Goal: Information Seeking & Learning: Learn about a topic

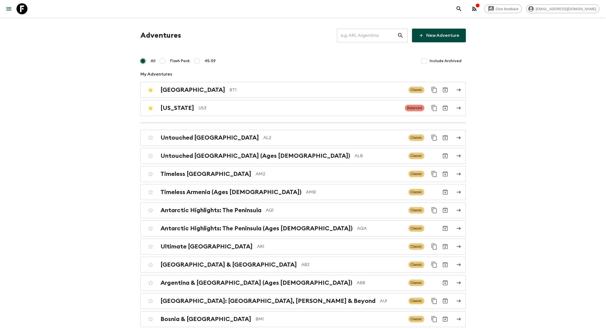
scroll to position [755, 0]
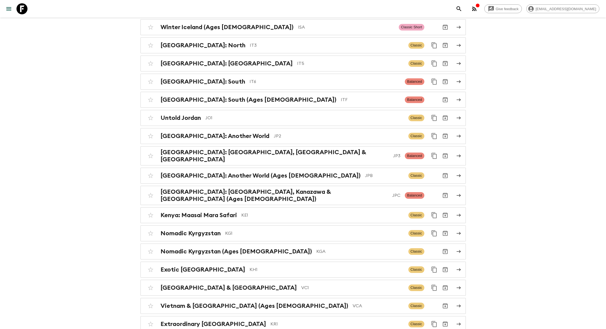
scroll to position [1279, 0]
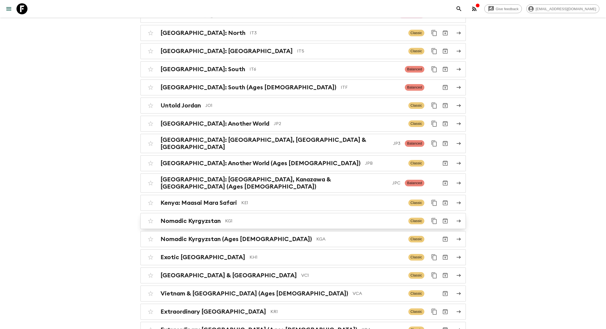
click at [196, 218] on h2 "Nomadic Kyrgyzstan" at bounding box center [191, 221] width 60 height 7
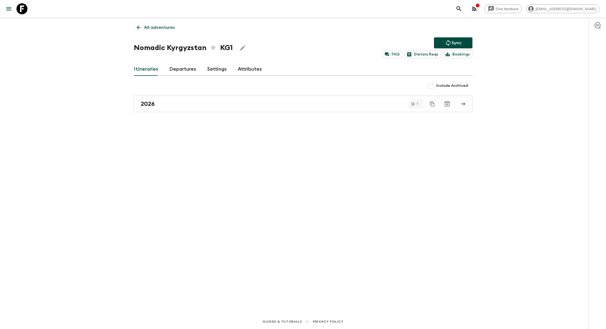
click at [185, 67] on link "Departures" at bounding box center [182, 69] width 27 height 13
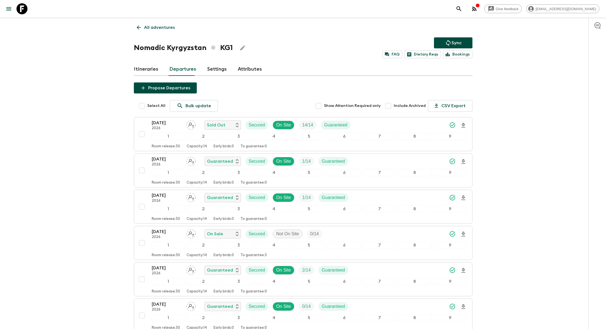
click at [145, 25] on p "All adventures" at bounding box center [159, 27] width 31 height 7
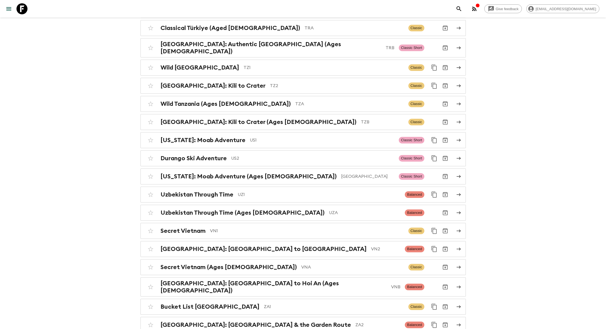
scroll to position [2366, 0]
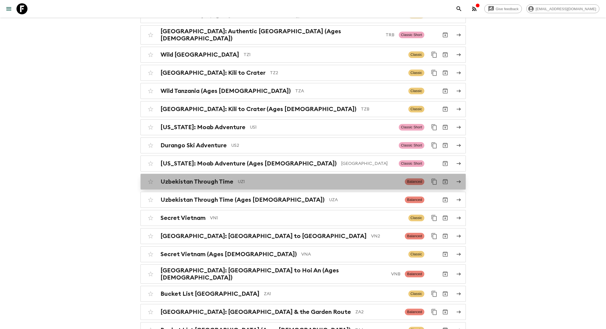
click at [220, 178] on h2 "Uzbekistan Through Time" at bounding box center [197, 181] width 73 height 7
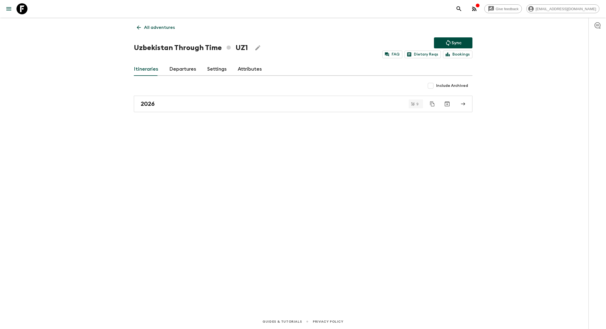
click at [181, 67] on link "Departures" at bounding box center [182, 69] width 27 height 13
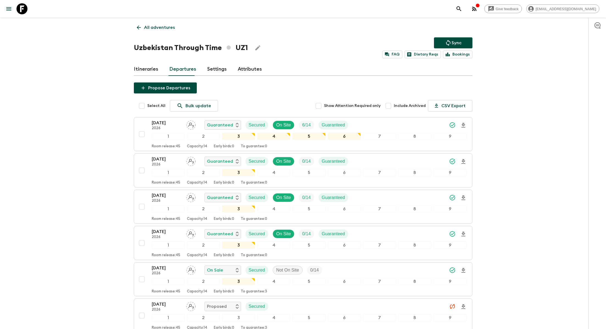
click at [160, 29] on p "All adventures" at bounding box center [159, 27] width 31 height 7
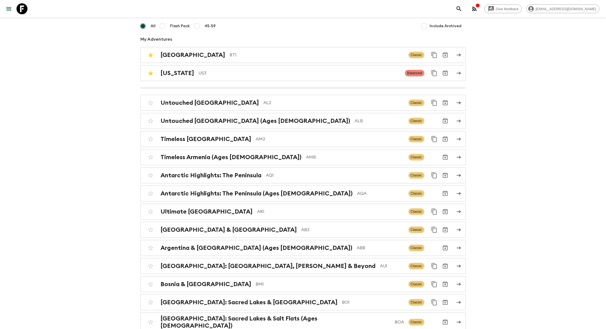
scroll to position [37, 0]
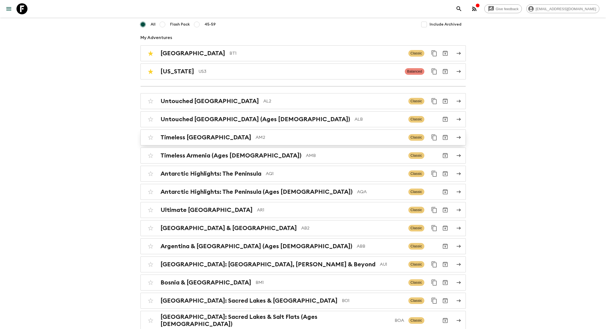
click at [256, 134] on p "AM2" at bounding box center [330, 137] width 148 height 7
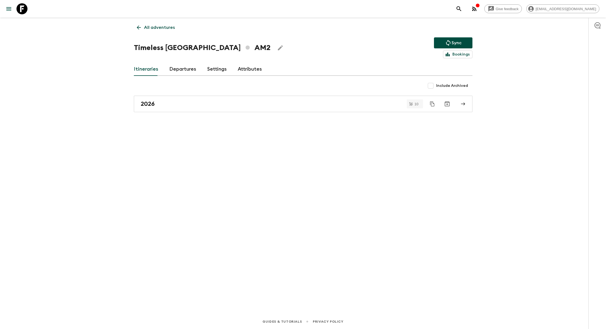
click at [181, 70] on link "Departures" at bounding box center [182, 69] width 27 height 13
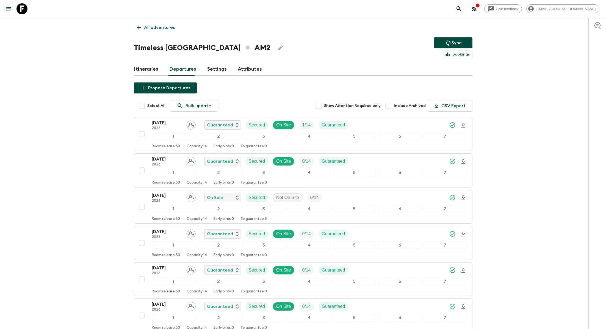
click at [162, 26] on p "All adventures" at bounding box center [159, 27] width 31 height 7
